Goal: Transaction & Acquisition: Purchase product/service

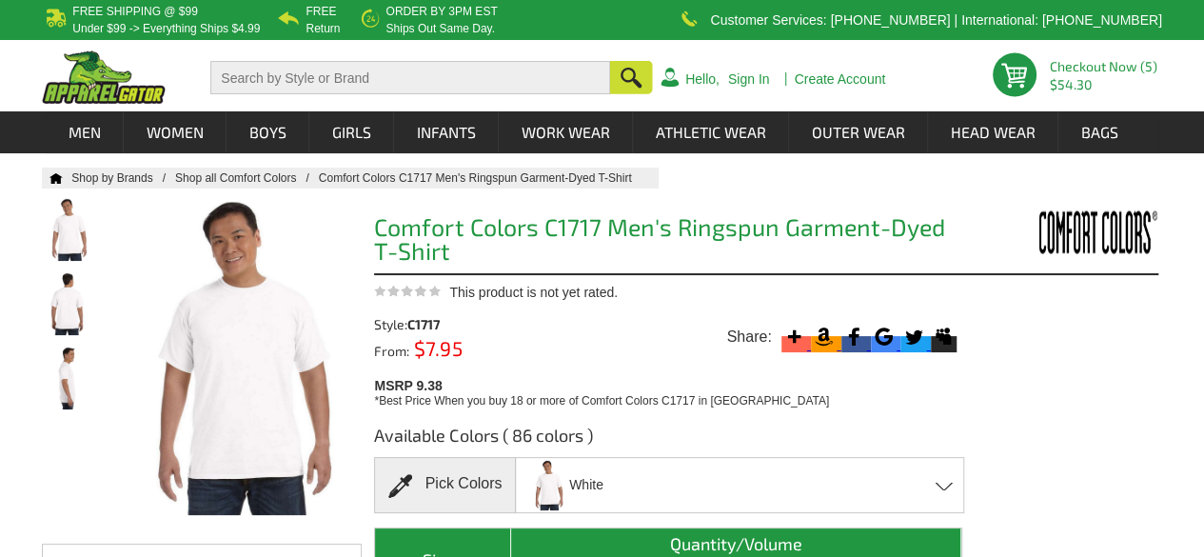
click at [651, 484] on div "White Aloe - Closeout Banana Bay [PERSON_NAME] Black Blossom Blue [PERSON_NAME]…" at bounding box center [739, 485] width 449 height 56
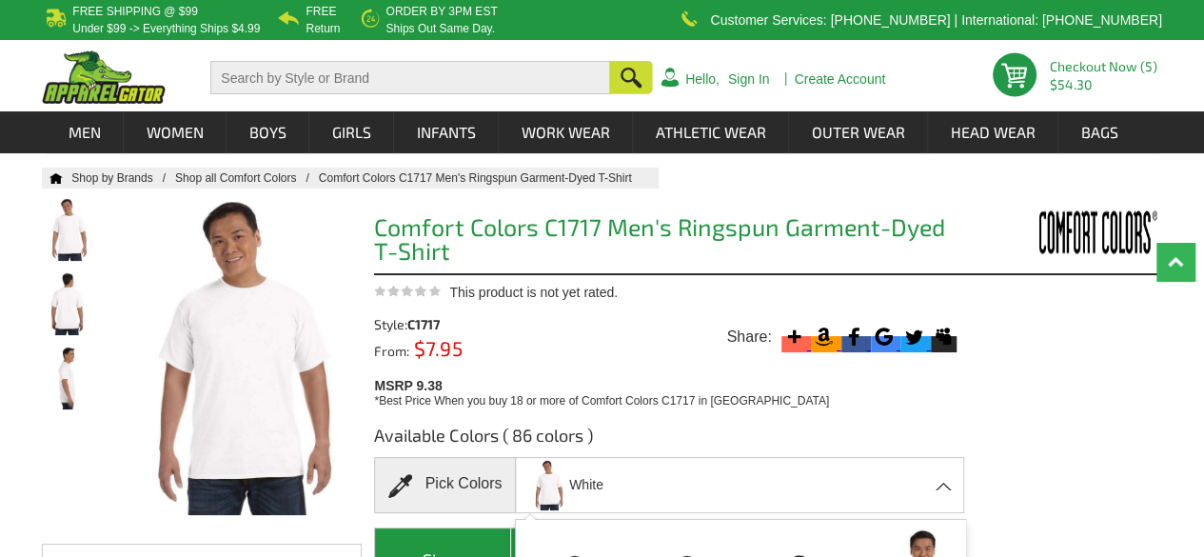
scroll to position [487, 0]
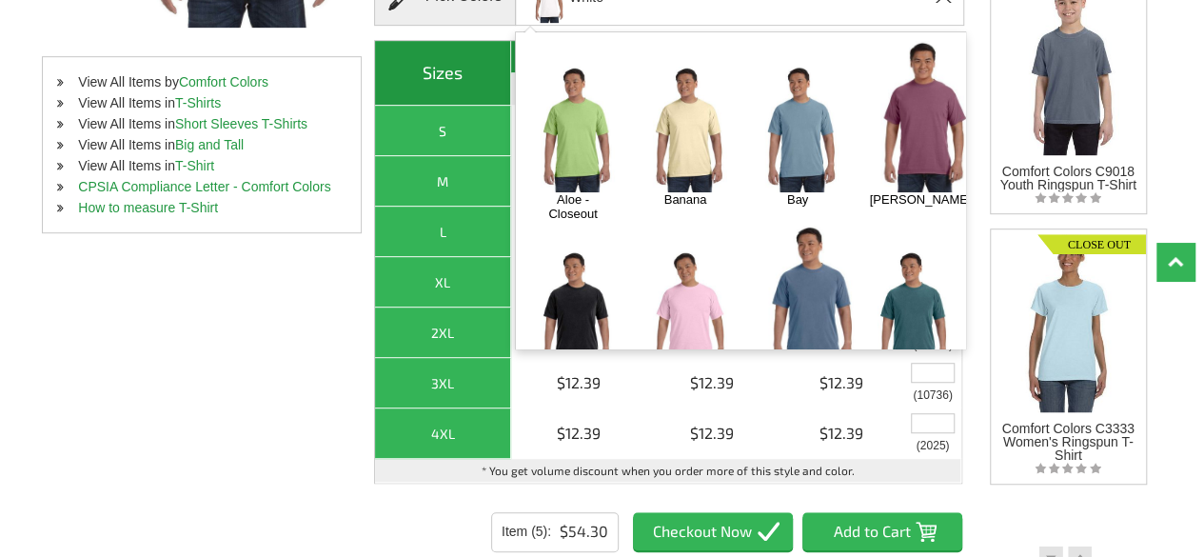
click at [623, 251] on img at bounding box center [573, 313] width 100 height 125
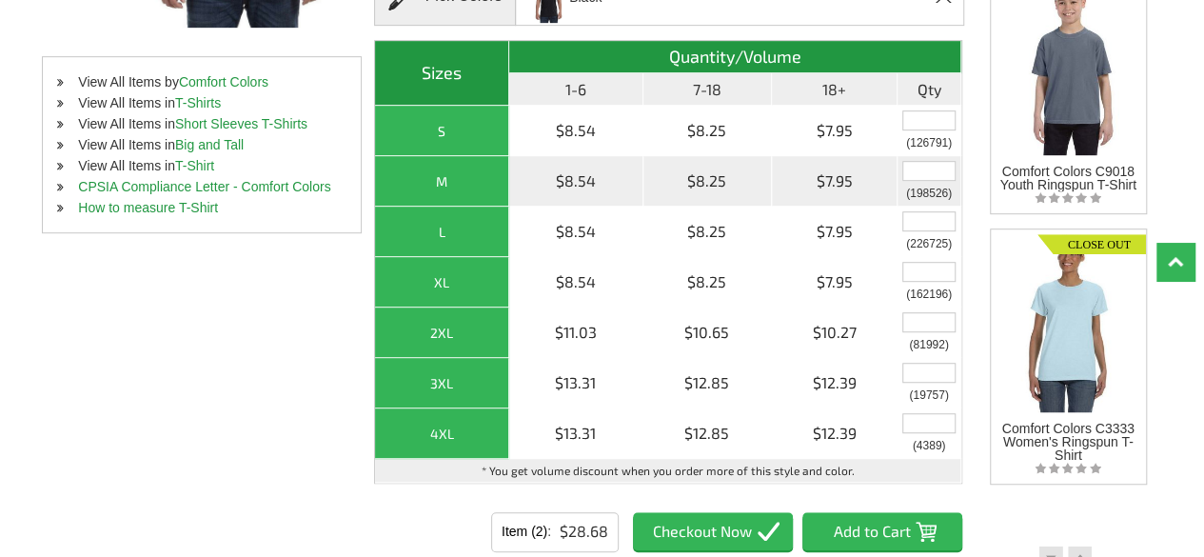
click at [919, 165] on input "text" at bounding box center [928, 171] width 53 height 20
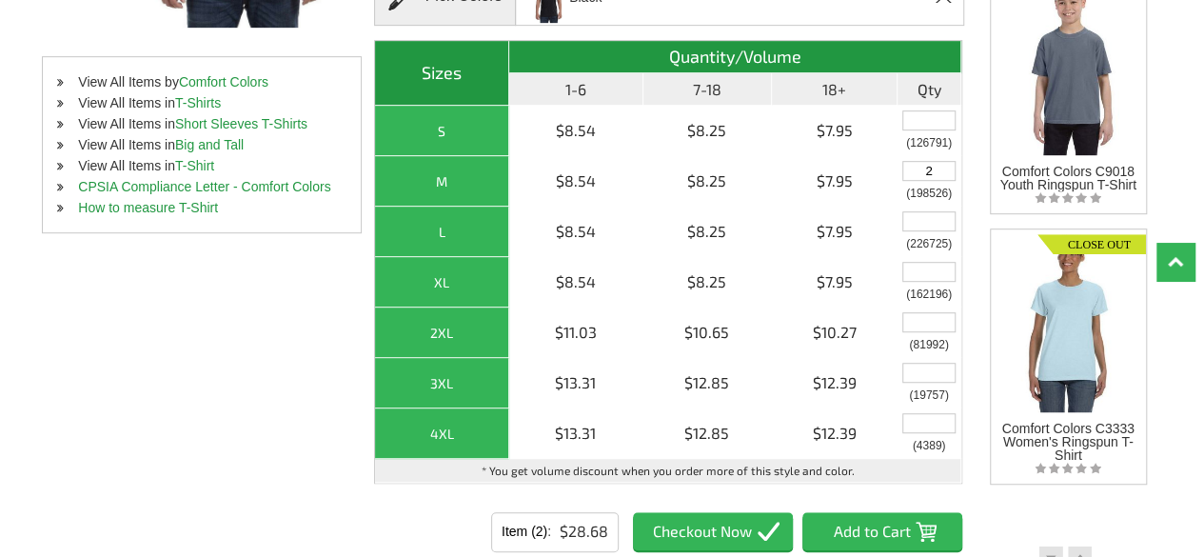
type input "2"
click at [877, 518] on input "Add to Cart" at bounding box center [882, 531] width 160 height 38
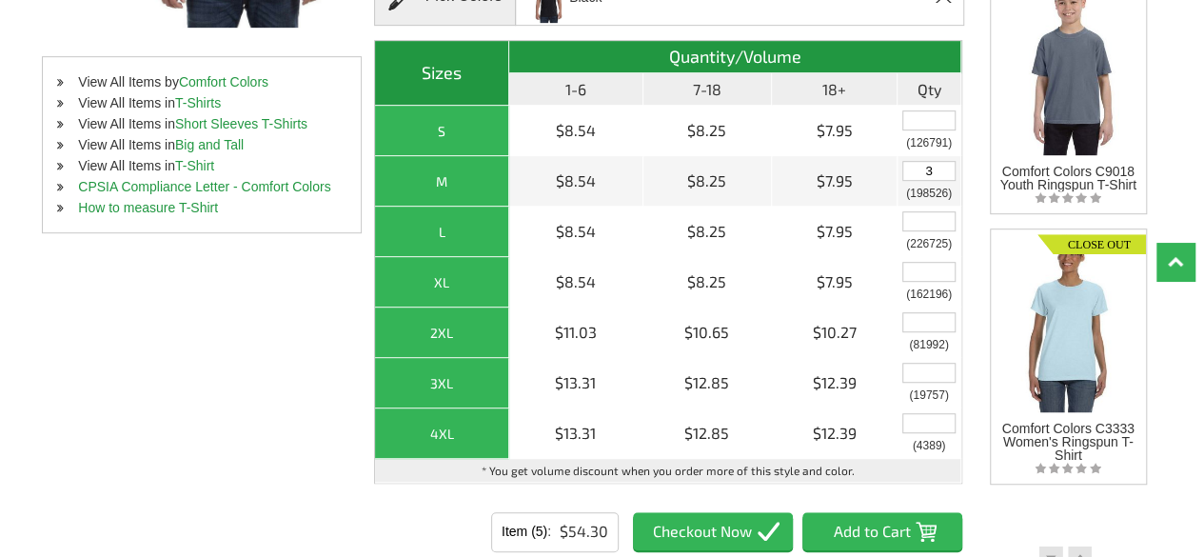
click at [714, 520] on input "Item (5)" at bounding box center [713, 531] width 160 height 38
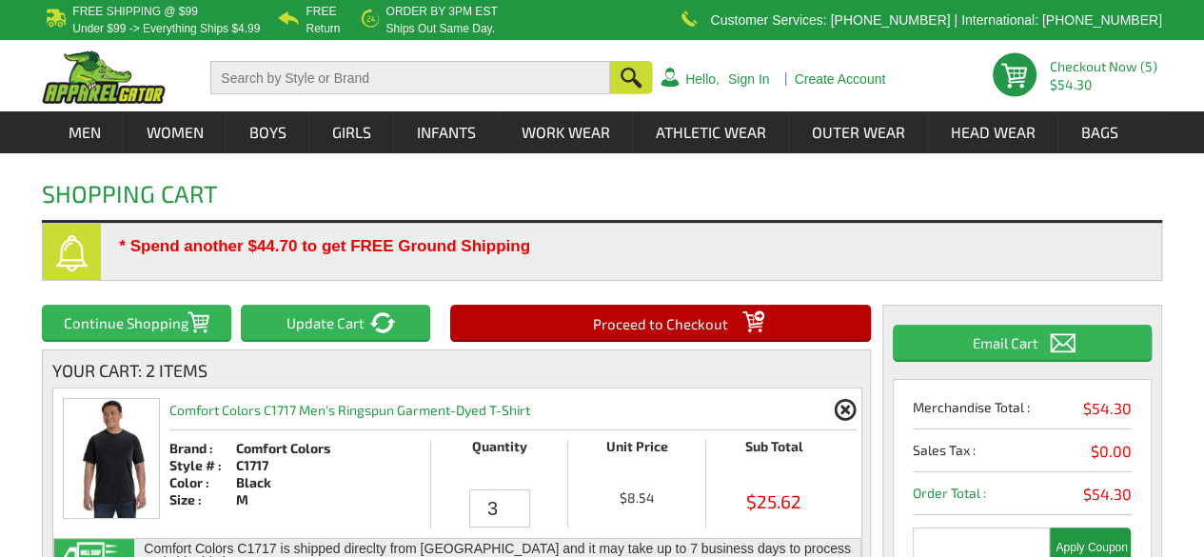
click at [993, 197] on div "Shopping Cart" at bounding box center [601, 190] width 1119 height 65
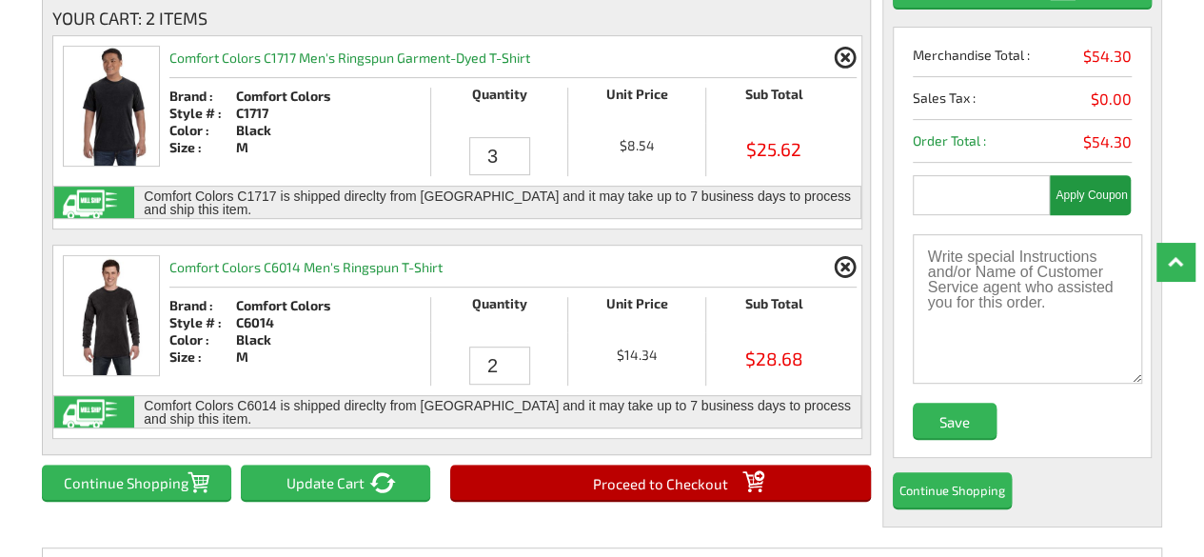
scroll to position [343, 0]
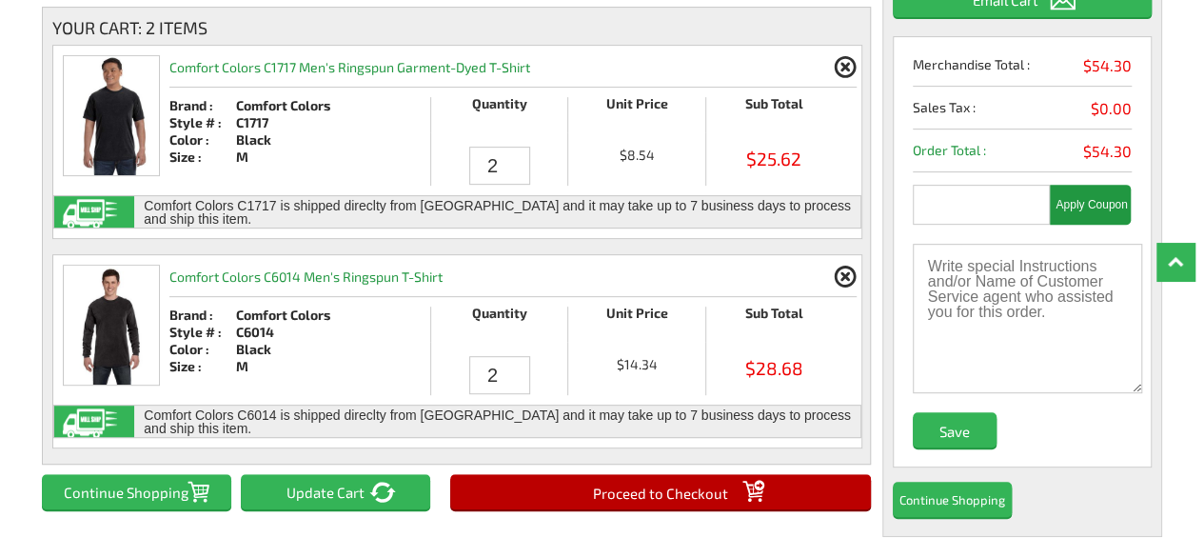
type input "2"
click at [520, 176] on input "2" at bounding box center [499, 166] width 60 height 38
click at [556, 208] on div "Comfort Colors C1717 is shipped direclty from Mill and it may take up to 7 busi…" at bounding box center [497, 211] width 726 height 31
click at [320, 482] on input "Update Cart" at bounding box center [335, 491] width 189 height 35
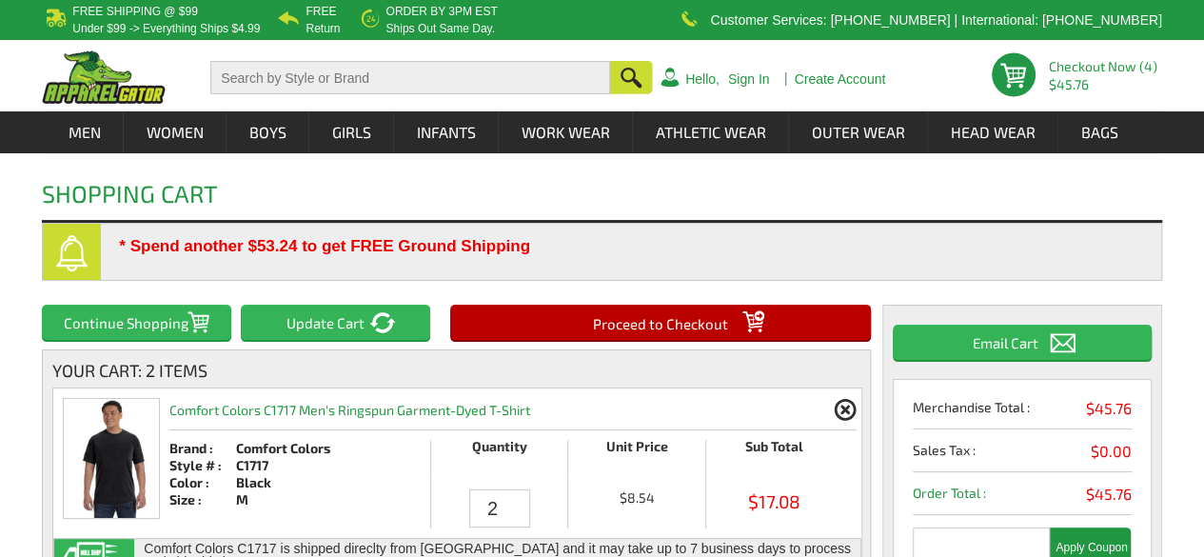
scroll to position [487, 0]
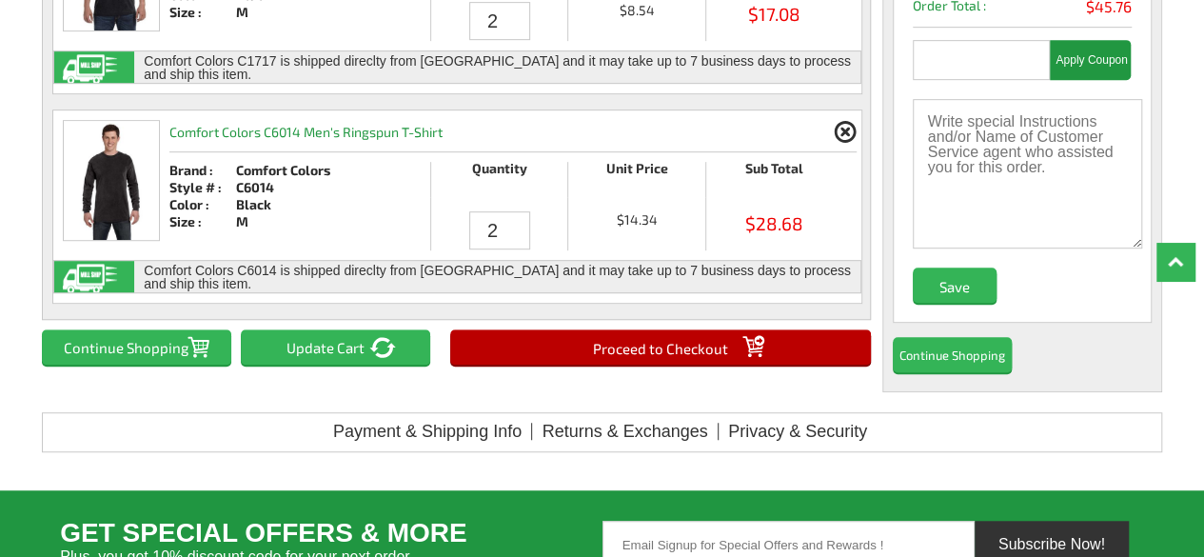
click at [723, 345] on input "Proceed to Checkout" at bounding box center [660, 346] width 421 height 35
